Goal: Transaction & Acquisition: Purchase product/service

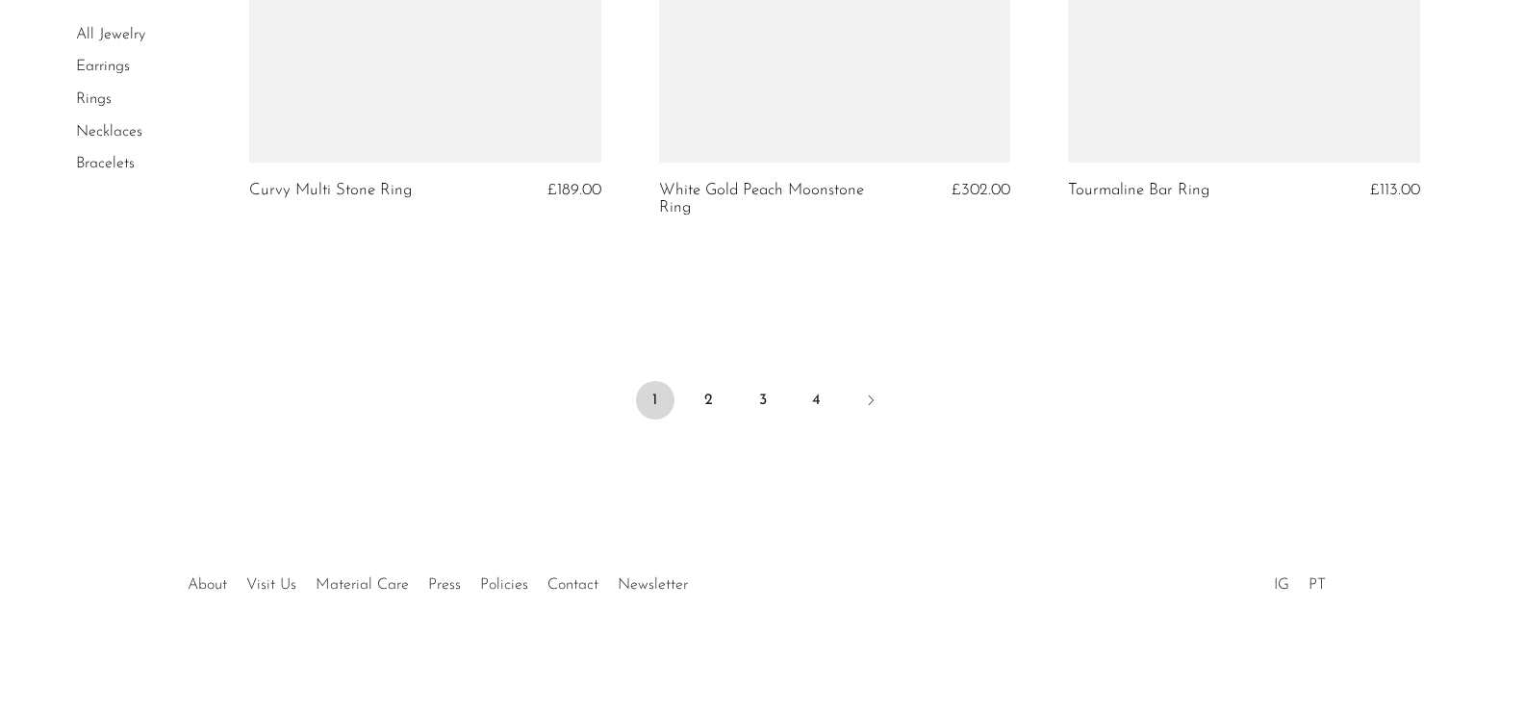
scroll to position [5724, 0]
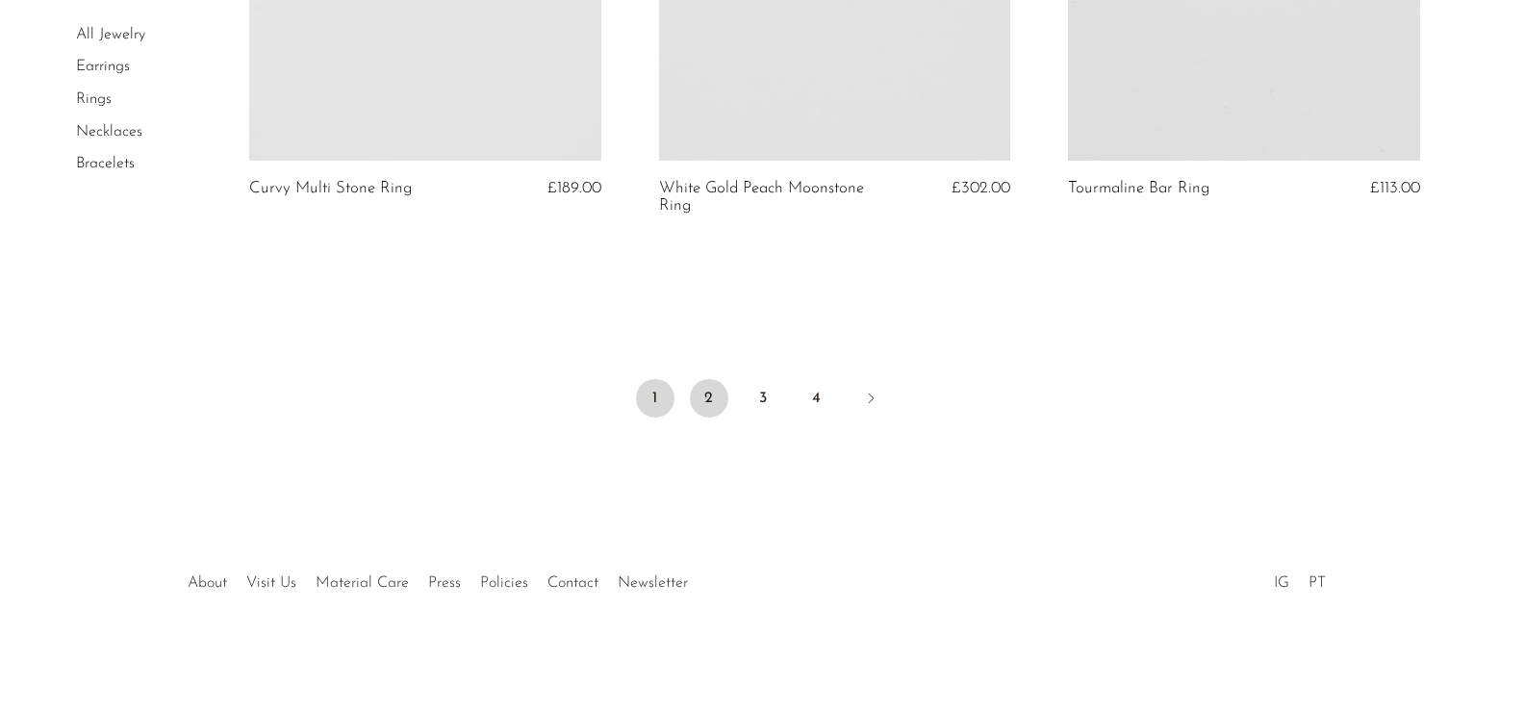
click at [708, 394] on link "2" at bounding box center [709, 398] width 38 height 38
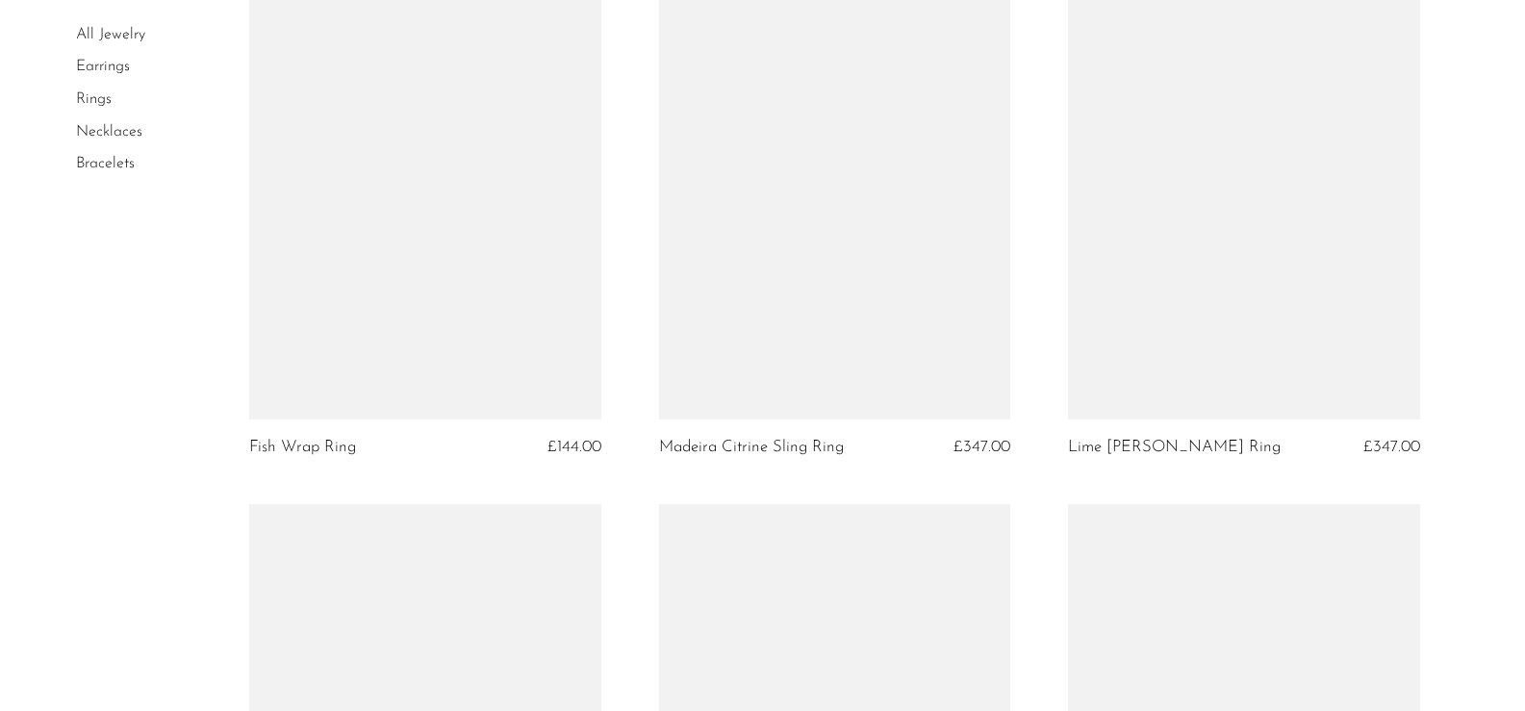
scroll to position [2561, 0]
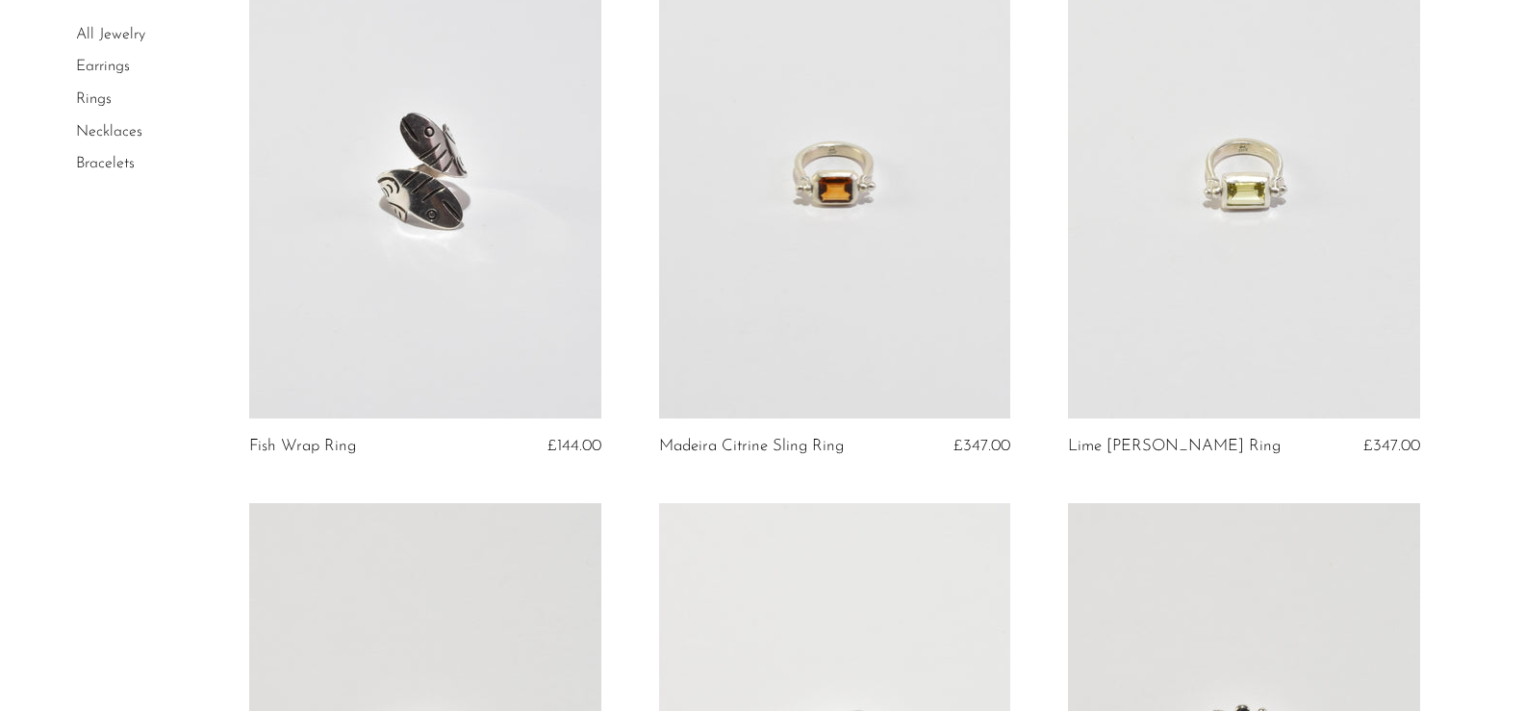
click at [1154, 460] on article "Lime Beryl Sling Ring £347.00" at bounding box center [1243, 214] width 409 height 577
click at [1124, 434] on article "Lime Beryl Sling Ring £347.00" at bounding box center [1243, 214] width 409 height 577
click at [1160, 257] on link at bounding box center [1243, 172] width 351 height 493
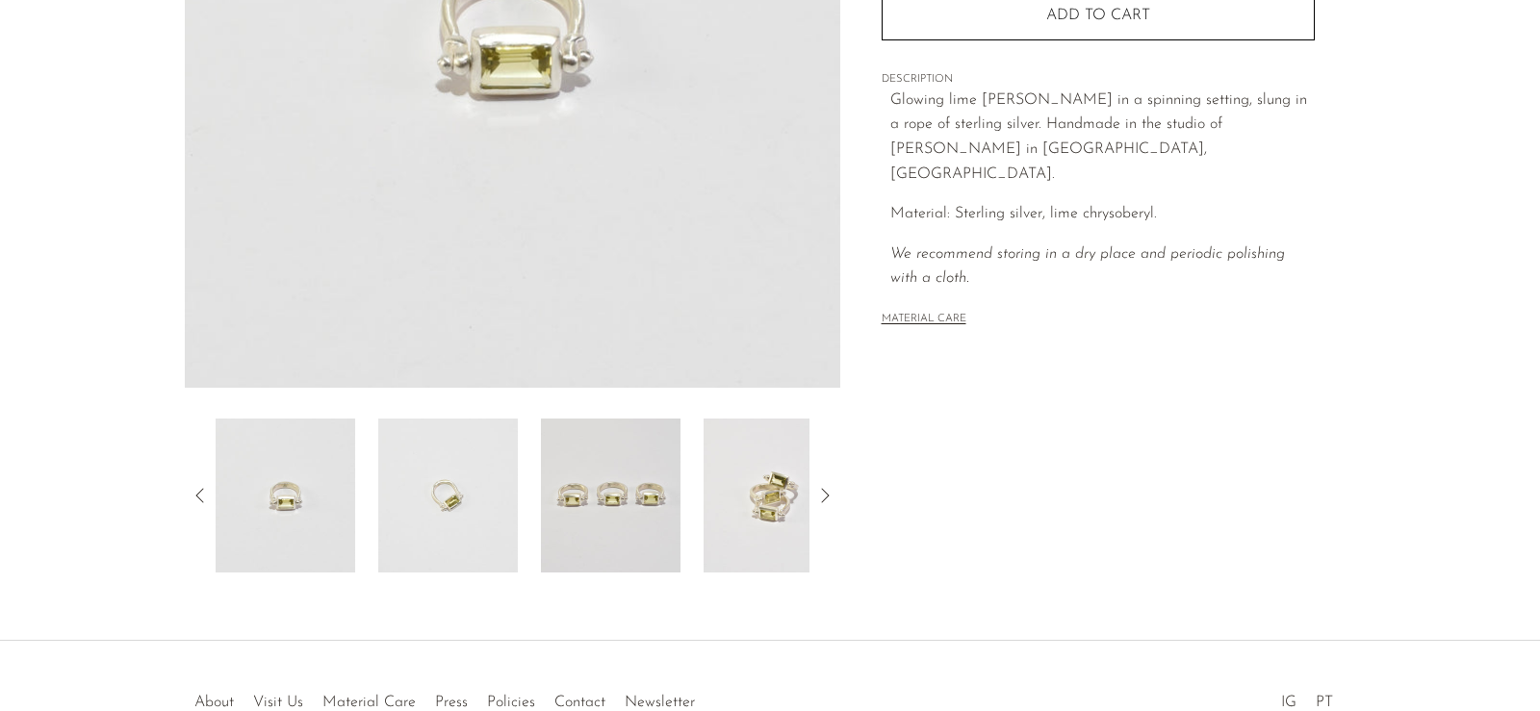
scroll to position [423, 0]
click at [820, 493] on icon at bounding box center [824, 494] width 23 height 23
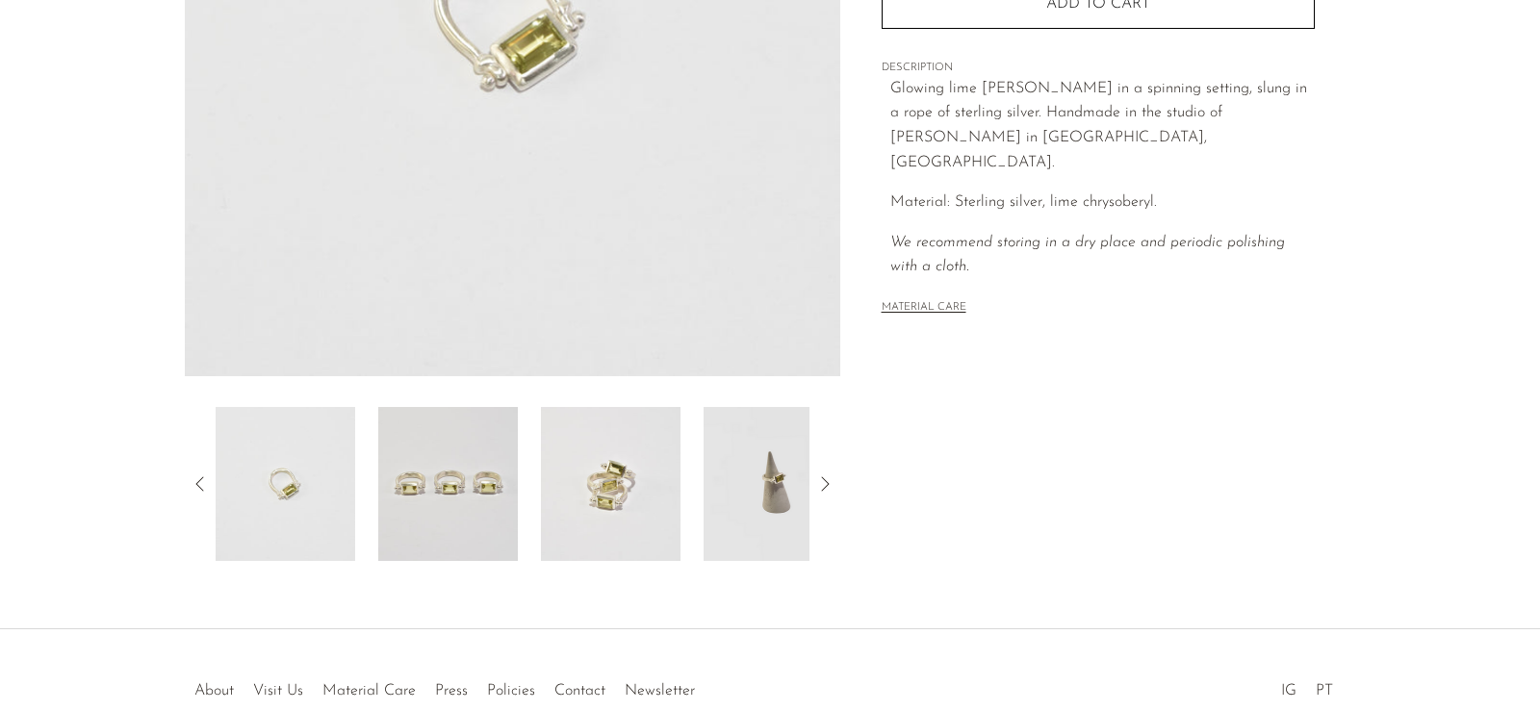
scroll to position [542, 0]
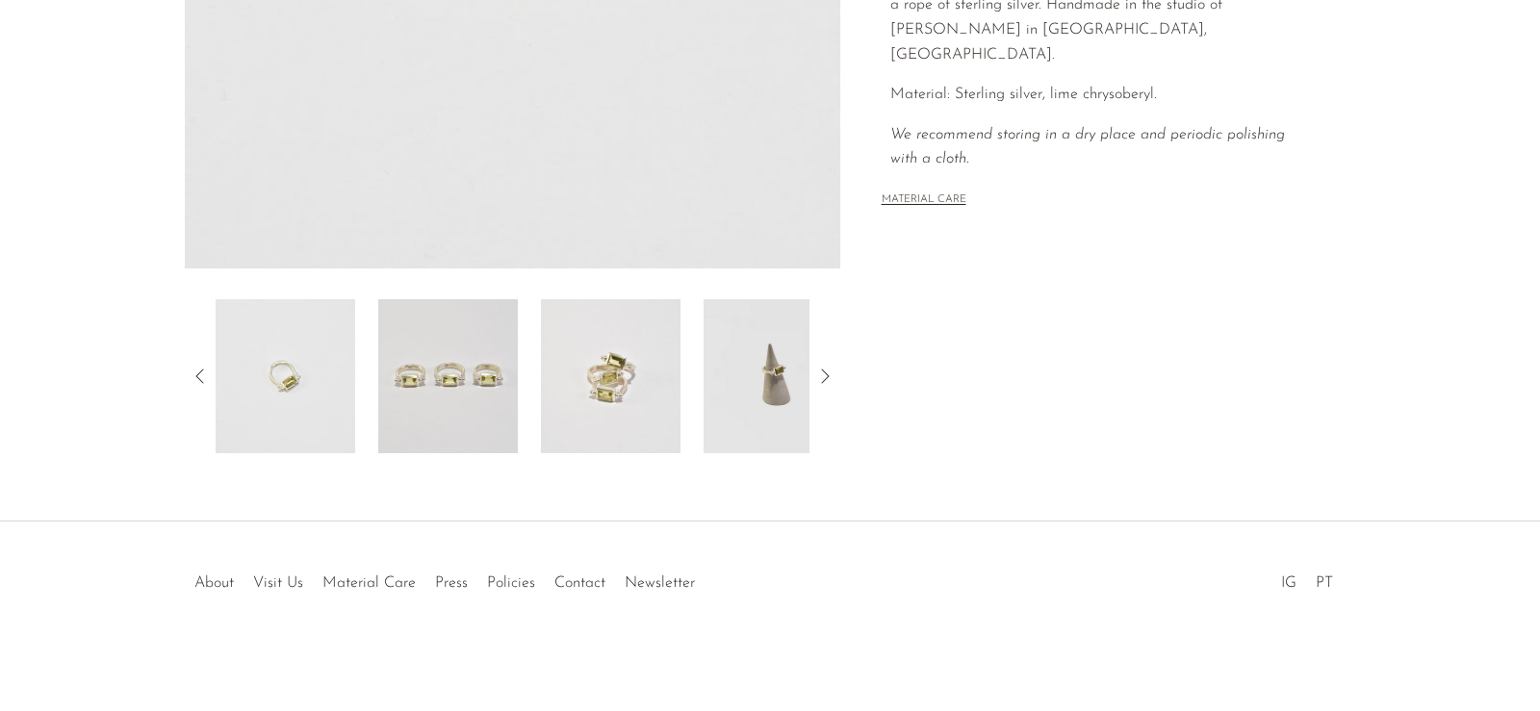
click at [773, 407] on img at bounding box center [773, 376] width 140 height 154
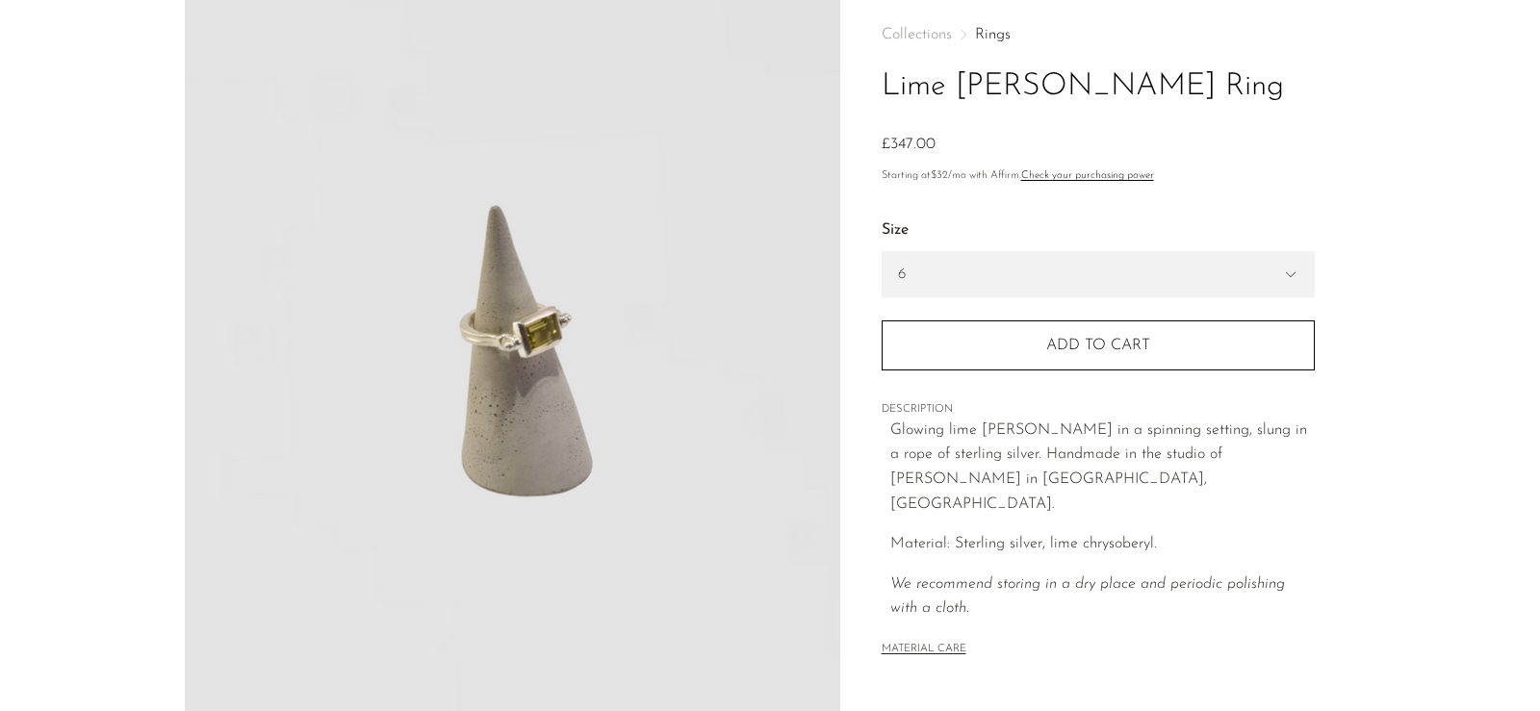
scroll to position [91, 0]
